Goal: Task Accomplishment & Management: Manage account settings

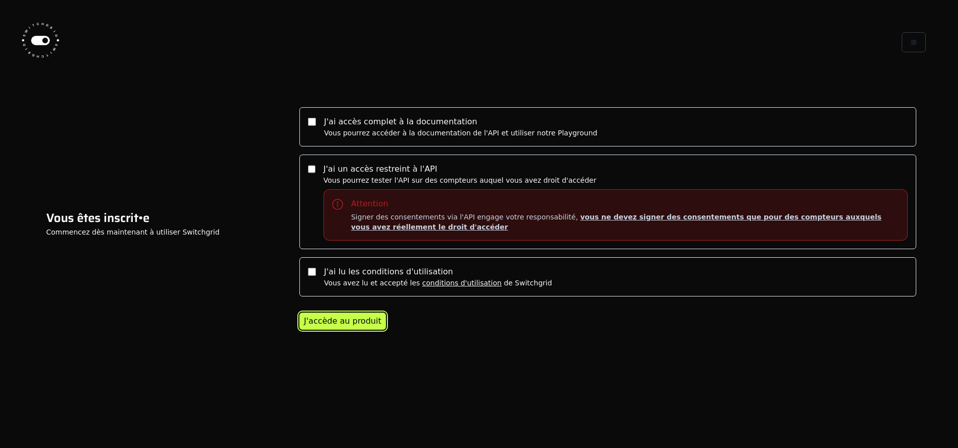
click at [346, 323] on div "J'accède au produit" at bounding box center [342, 321] width 77 height 12
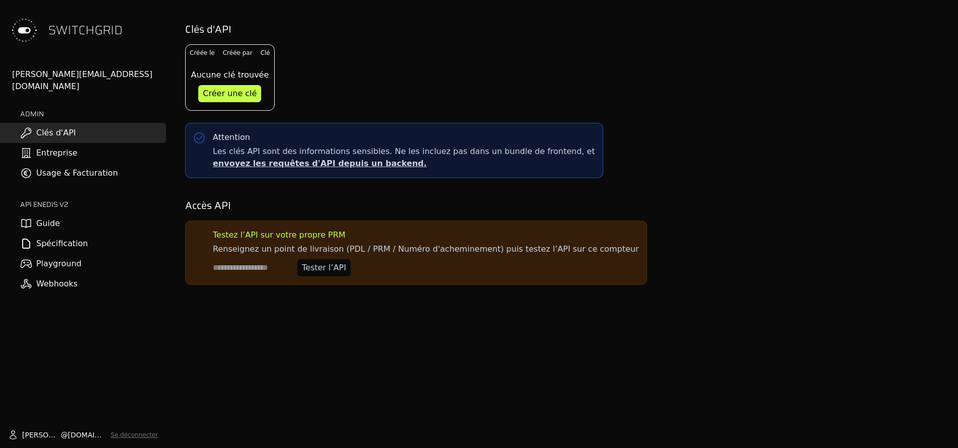
click at [53, 146] on link "Entreprise" at bounding box center [83, 153] width 166 height 20
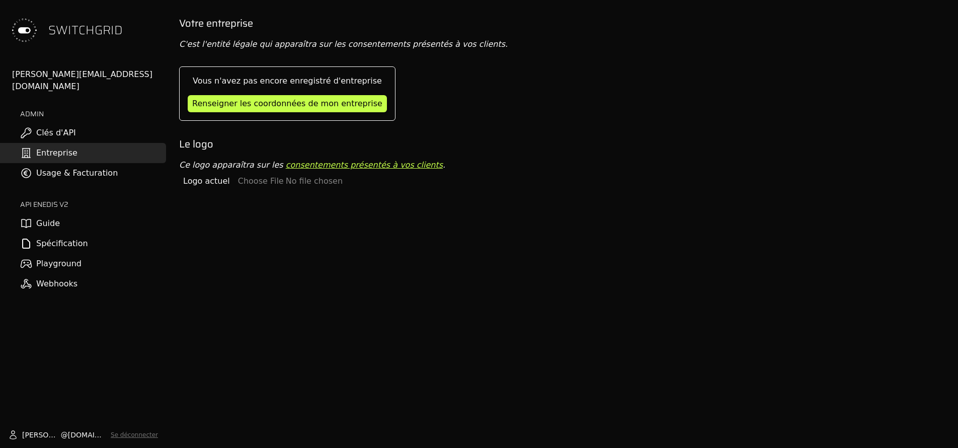
click at [70, 163] on link "Usage & Facturation" at bounding box center [83, 173] width 166 height 20
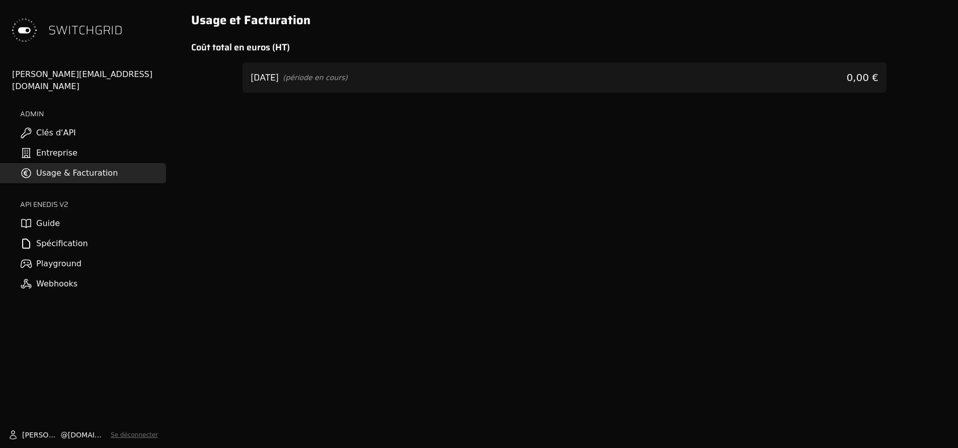
click at [396, 84] on div "[DATE] (période en cours) 0,00 €" at bounding box center [564, 77] width 644 height 30
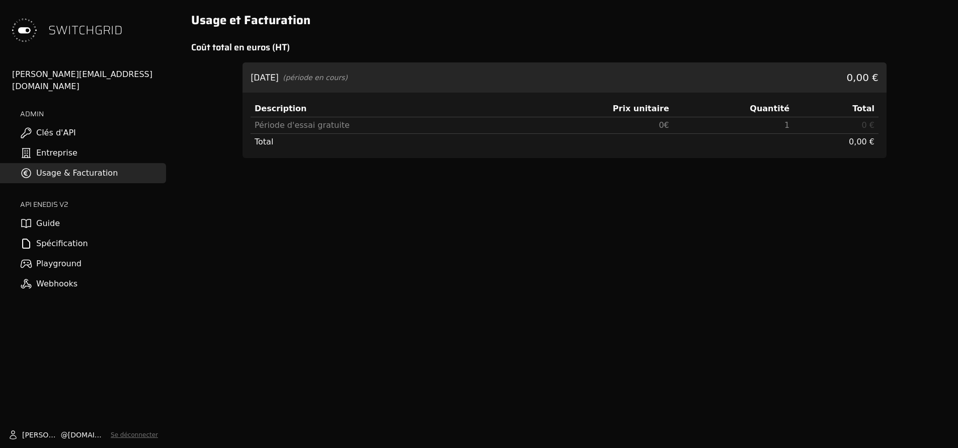
click at [96, 123] on link "Clés d'API" at bounding box center [83, 133] width 166 height 20
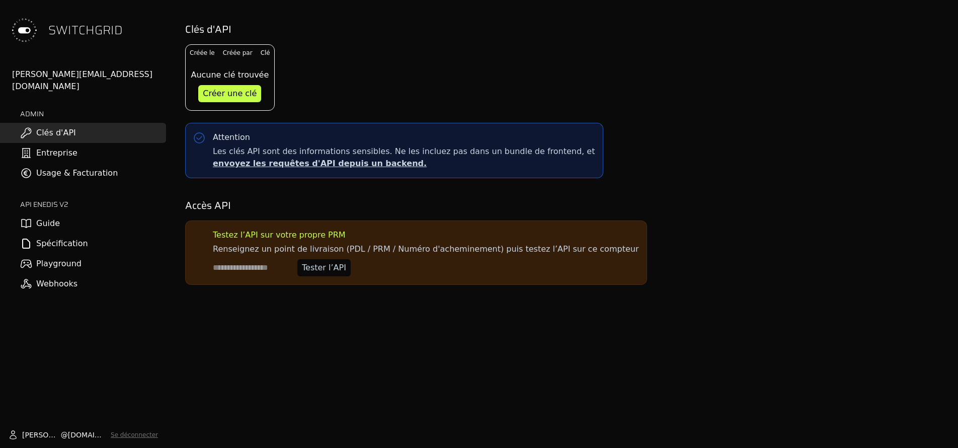
click at [94, 143] on link "Entreprise" at bounding box center [83, 153] width 166 height 20
